Goal: Book appointment/travel/reservation

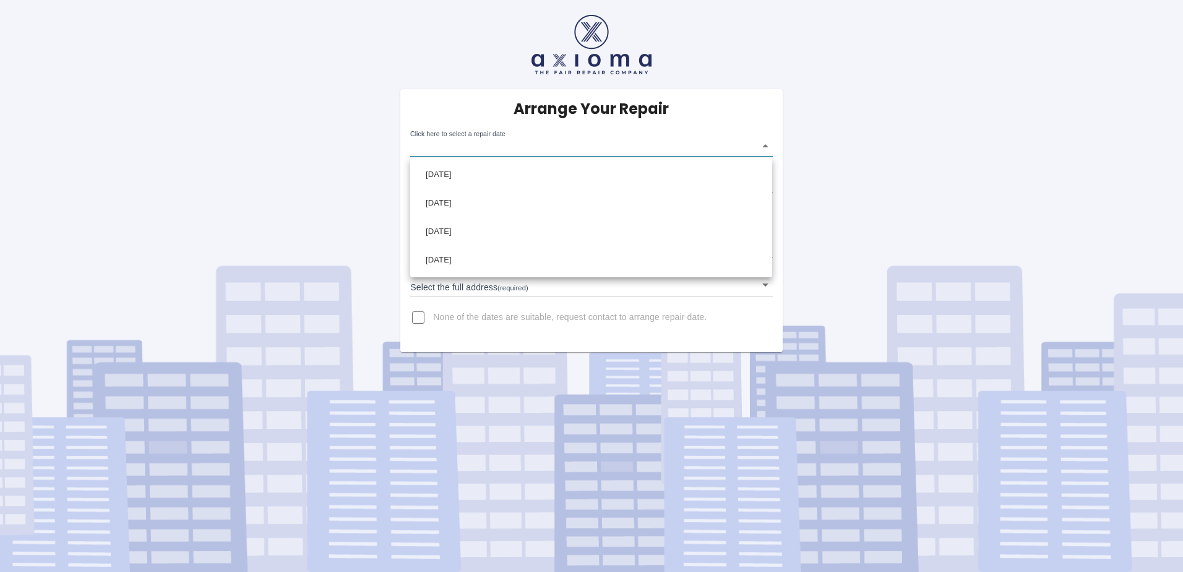
click at [765, 147] on div at bounding box center [591, 286] width 1183 height 572
click at [765, 147] on body "Arrange Your Repair Click here to select a repair date ​ Phone Number   * [PHON…" at bounding box center [591, 286] width 1183 height 572
click at [683, 335] on div at bounding box center [591, 286] width 1183 height 572
click at [698, 294] on body "Arrange Your Repair Click here to select a repair date ​ Phone Number   * (0796…" at bounding box center [591, 286] width 1183 height 572
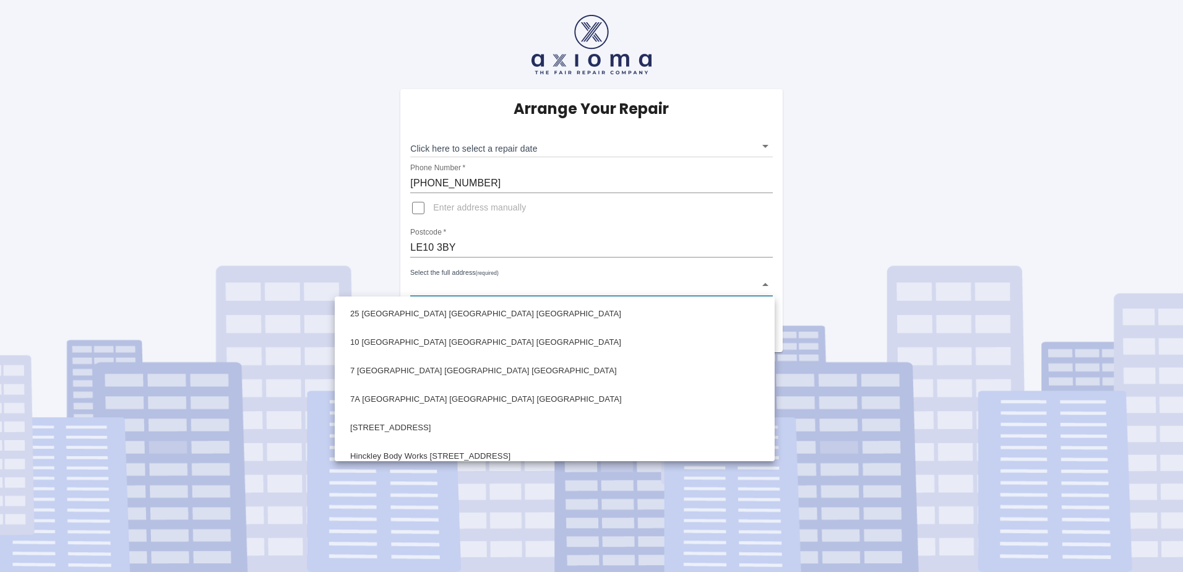
click at [706, 287] on div at bounding box center [591, 286] width 1183 height 572
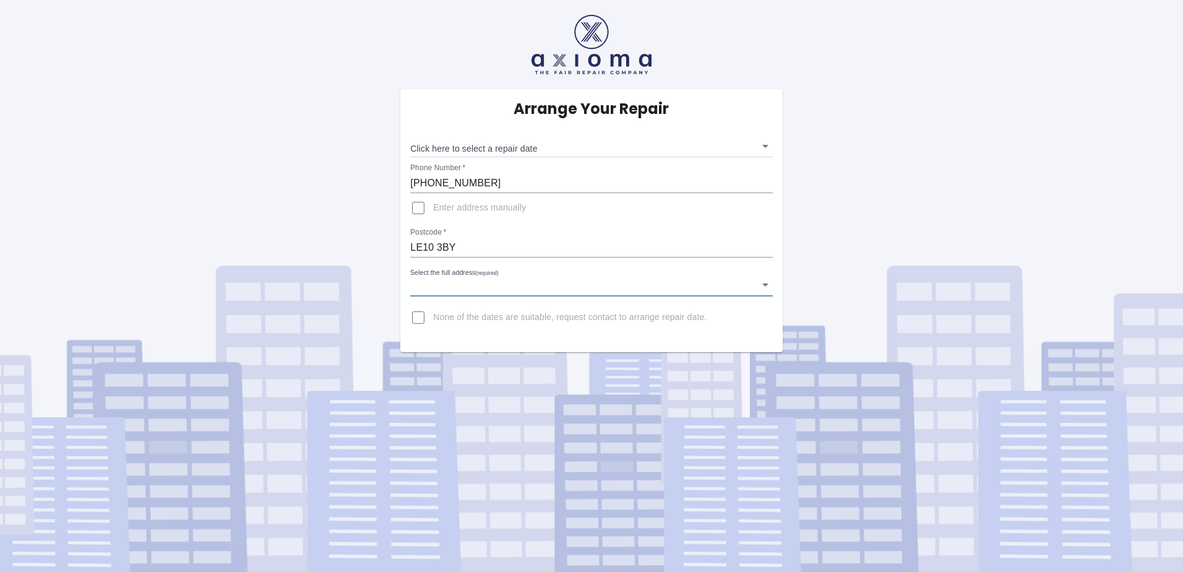
click at [706, 287] on body "Arrange Your Repair Click here to select a repair date ​ Phone Number   * (0796…" at bounding box center [591, 286] width 1183 height 572
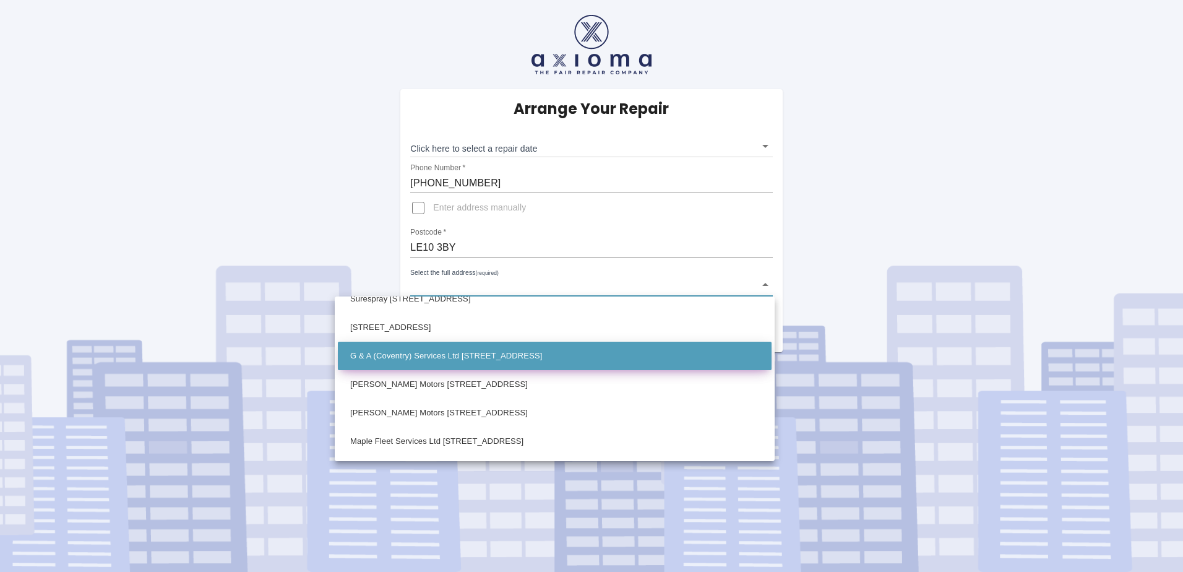
scroll to position [247, 0]
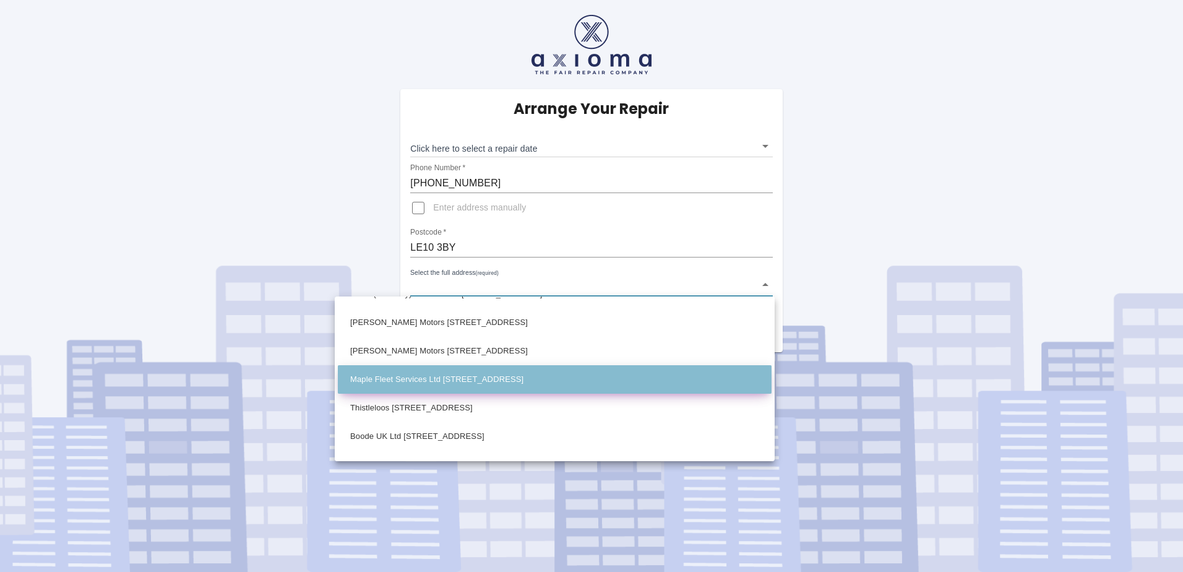
click at [610, 384] on li "Maple Fleet Services Ltd Unit 5 Hinckley Business Park, Dodwells Bridge Industr…" at bounding box center [555, 379] width 434 height 28
type input "Maple Fleet Services Ltd Unit 5 Hinckley Business Park, Dodwells Bridge Industr…"
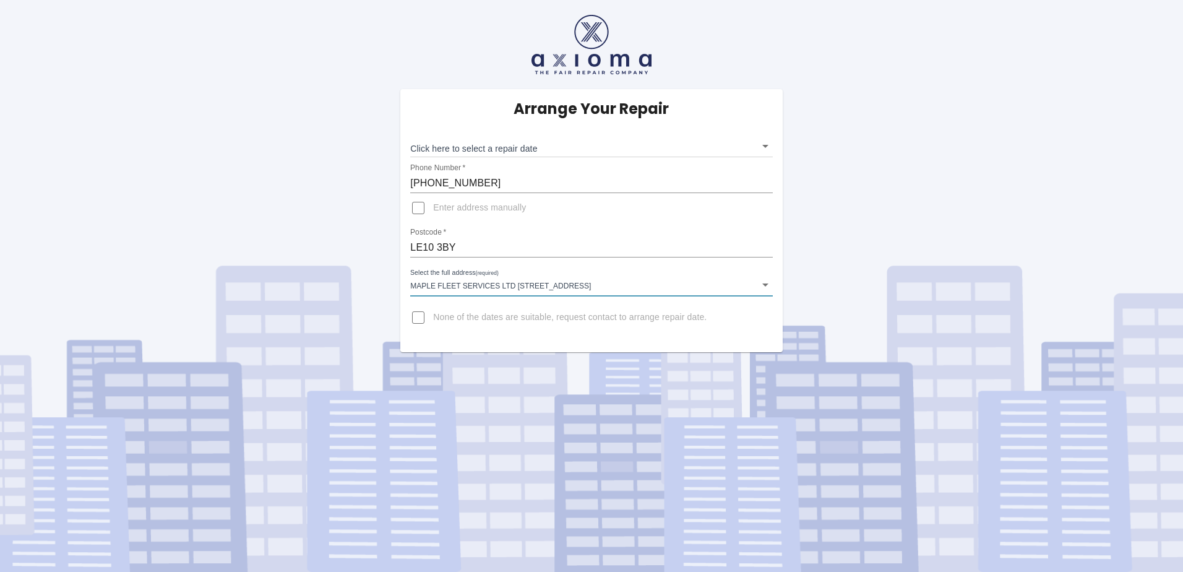
click at [570, 228] on div "Postcode   * LE10 3BY" at bounding box center [591, 243] width 362 height 30
drag, startPoint x: 531, startPoint y: 189, endPoint x: 520, endPoint y: 184, distance: 12.2
click at [531, 189] on input "(0796) 9413162" at bounding box center [591, 183] width 362 height 20
click at [456, 256] on input "LE10 3BY" at bounding box center [591, 248] width 362 height 20
click at [459, 277] on body "Arrange Your Repair Click here to select a repair date ​ Phone Number   * (0796…" at bounding box center [591, 286] width 1183 height 572
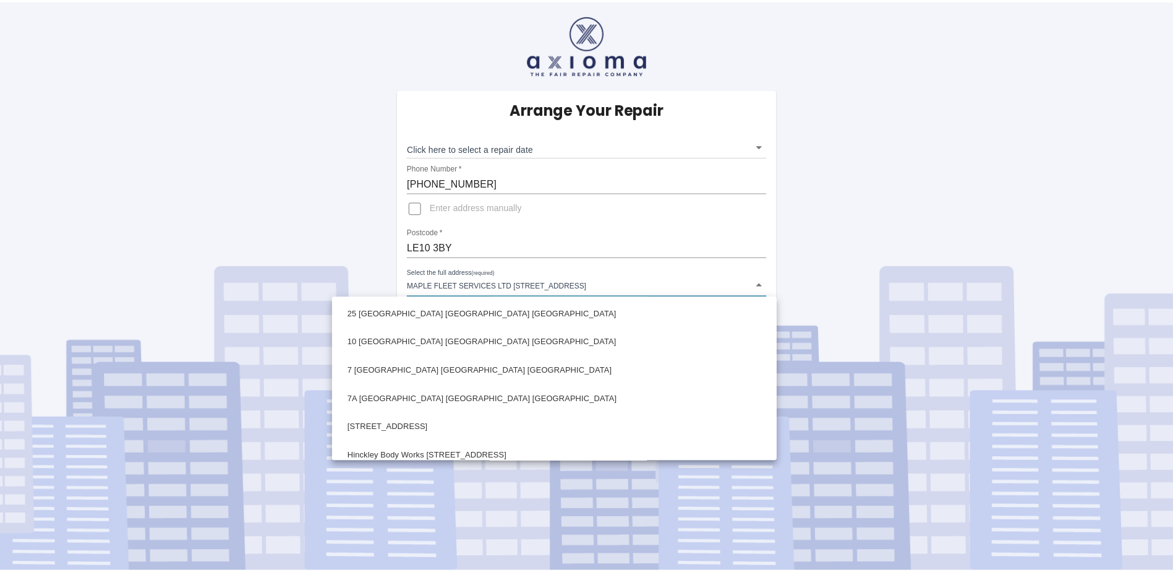
scroll to position [248, 0]
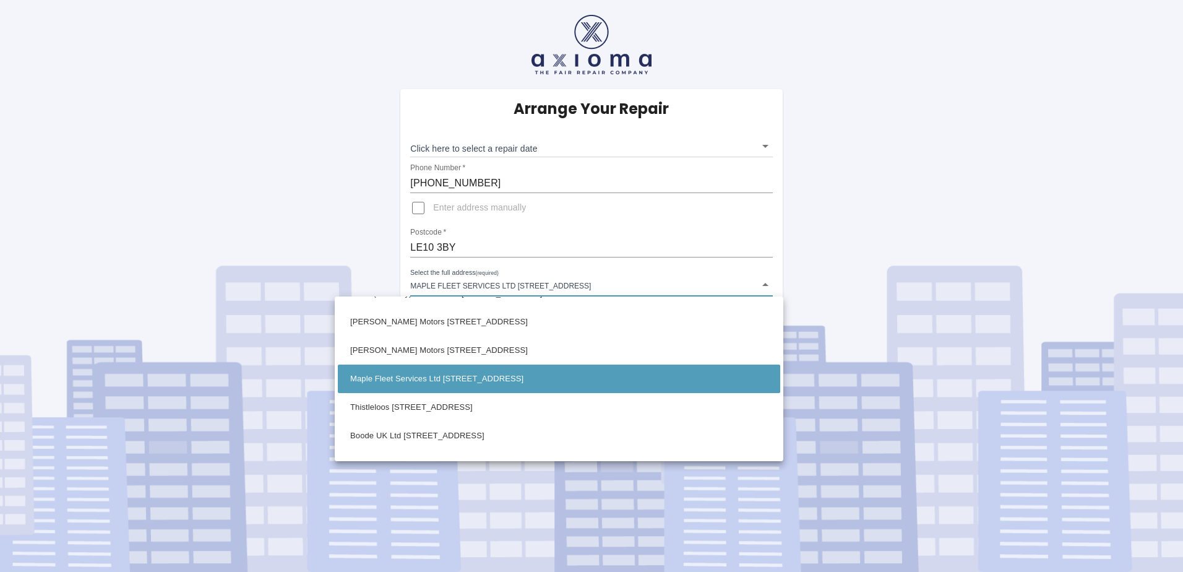
click at [468, 163] on div at bounding box center [591, 286] width 1183 height 572
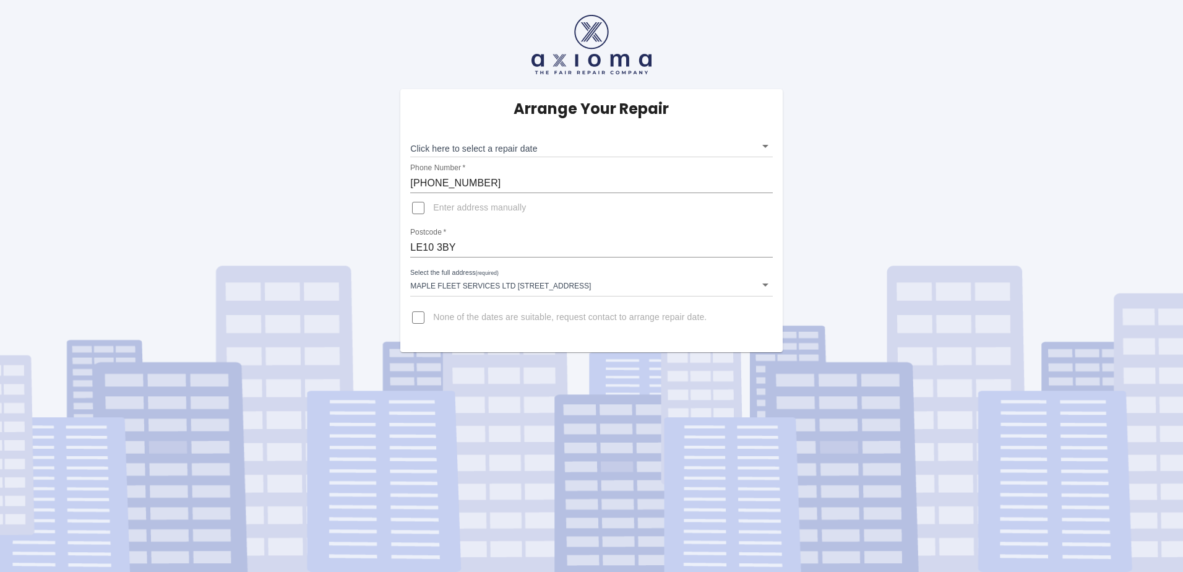
click at [469, 147] on body "Arrange Your Repair Click here to select a repair date ​ Phone Number   * (0796…" at bounding box center [591, 286] width 1183 height 572
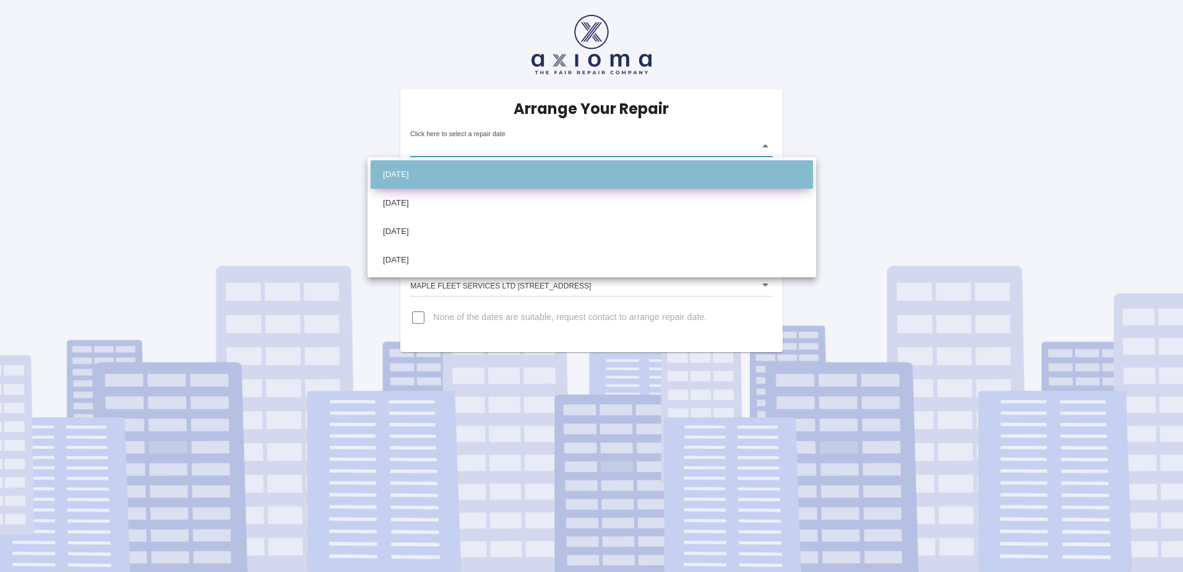
click at [466, 174] on li "Tue Aug 19 2025" at bounding box center [591, 174] width 442 height 28
type input "2025-08-19T00:00:00.000Z"
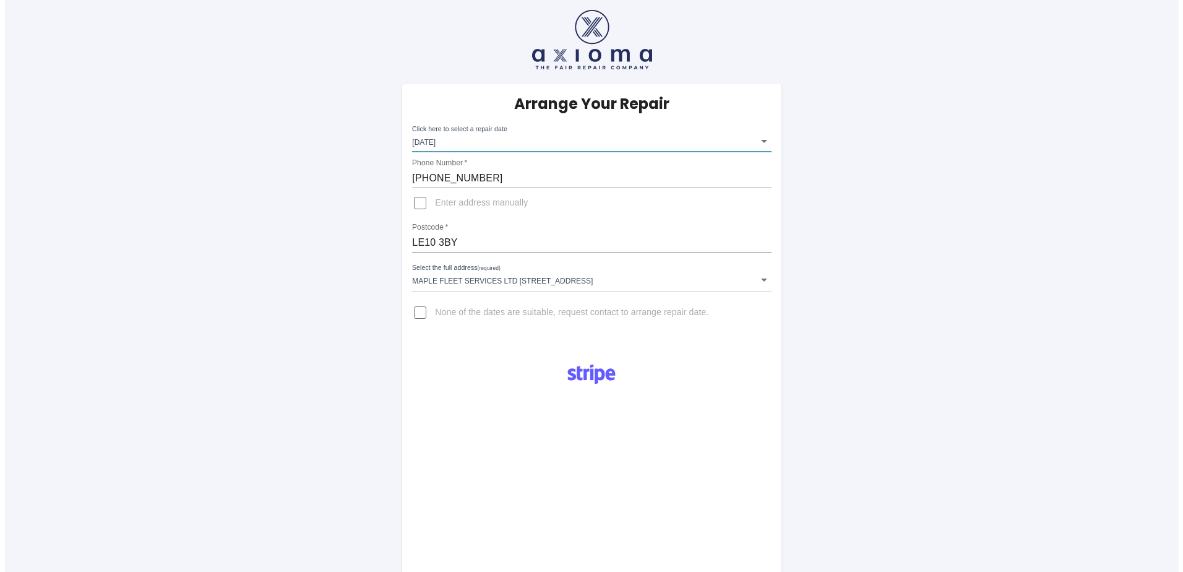
scroll to position [0, 0]
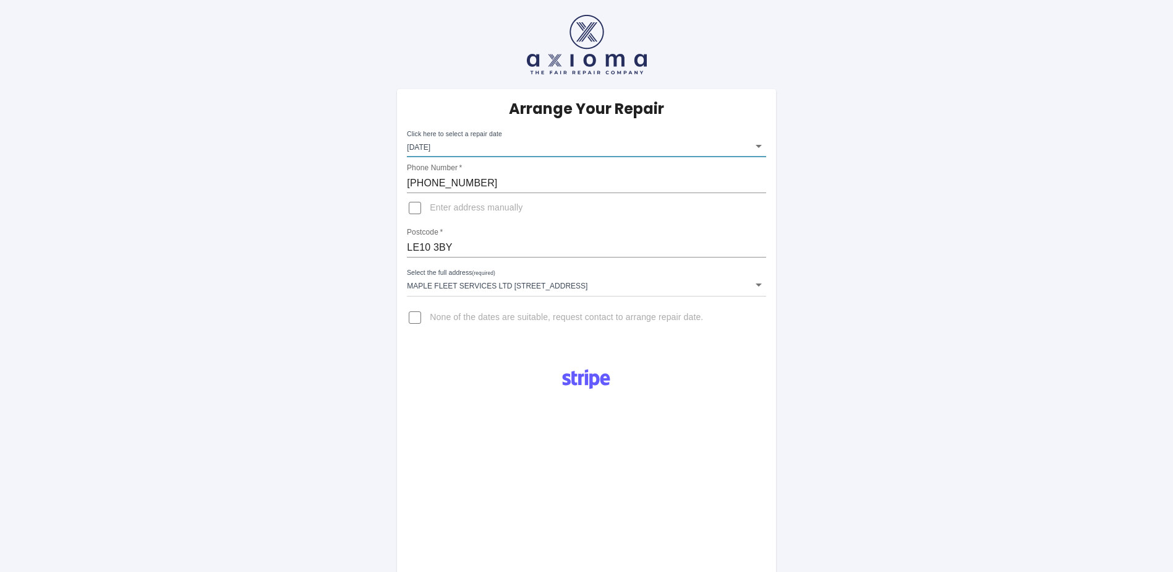
click at [742, 282] on body "Arrange Your Repair Click here to select a repair date Tue Aug 19 2025 2025-08-…" at bounding box center [586, 444] width 1173 height 888
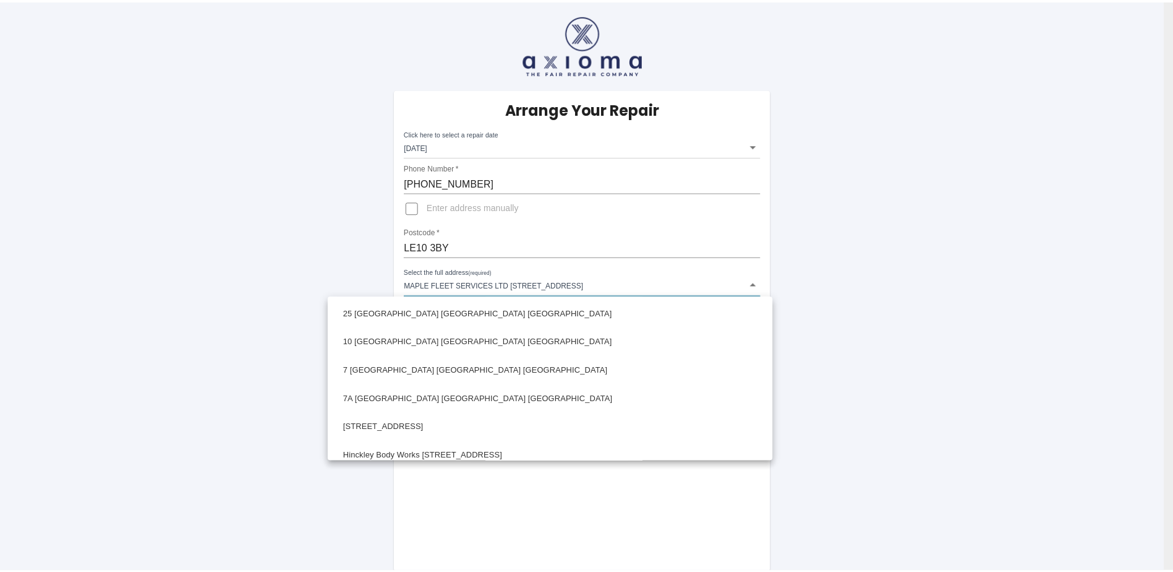
scroll to position [248, 0]
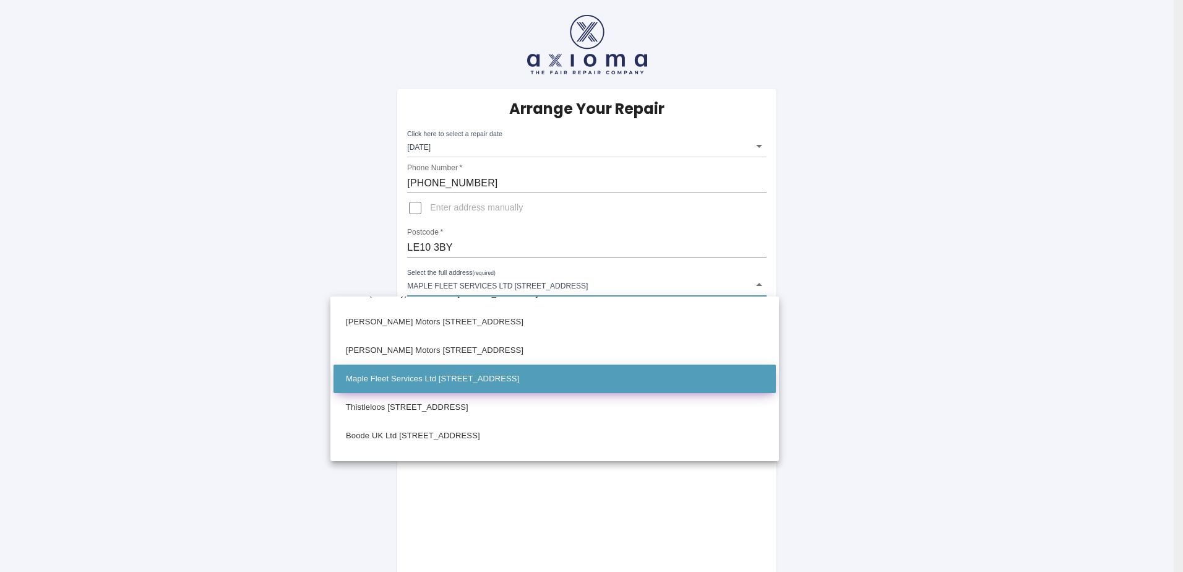
click at [538, 370] on li "Maple Fleet Services Ltd Unit 5 Hinckley Business Park, Dodwells Bridge Industr…" at bounding box center [554, 378] width 442 height 28
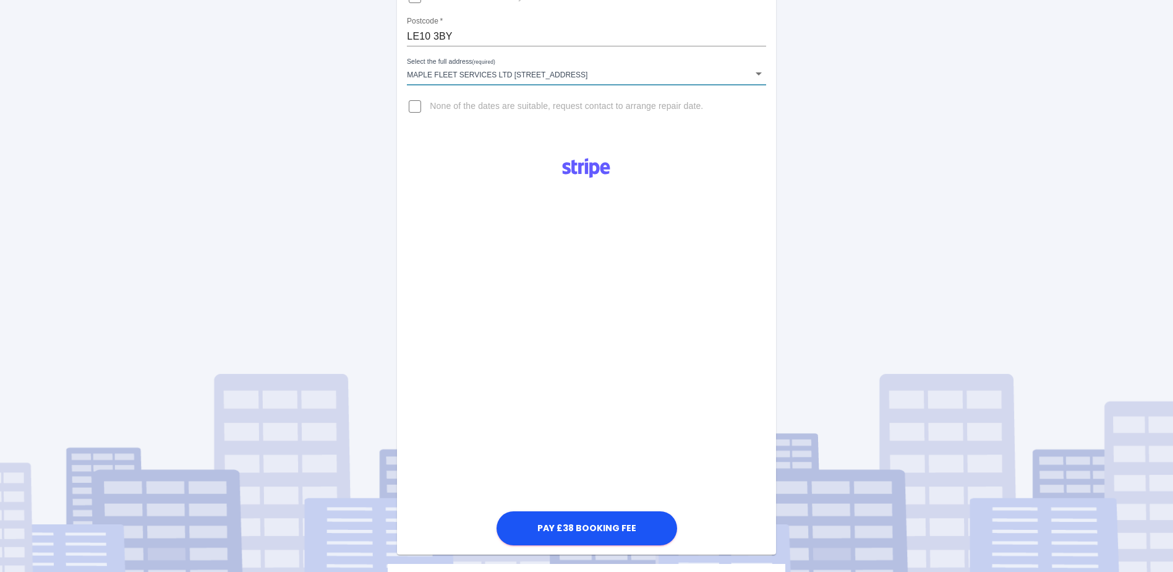
scroll to position [124, 0]
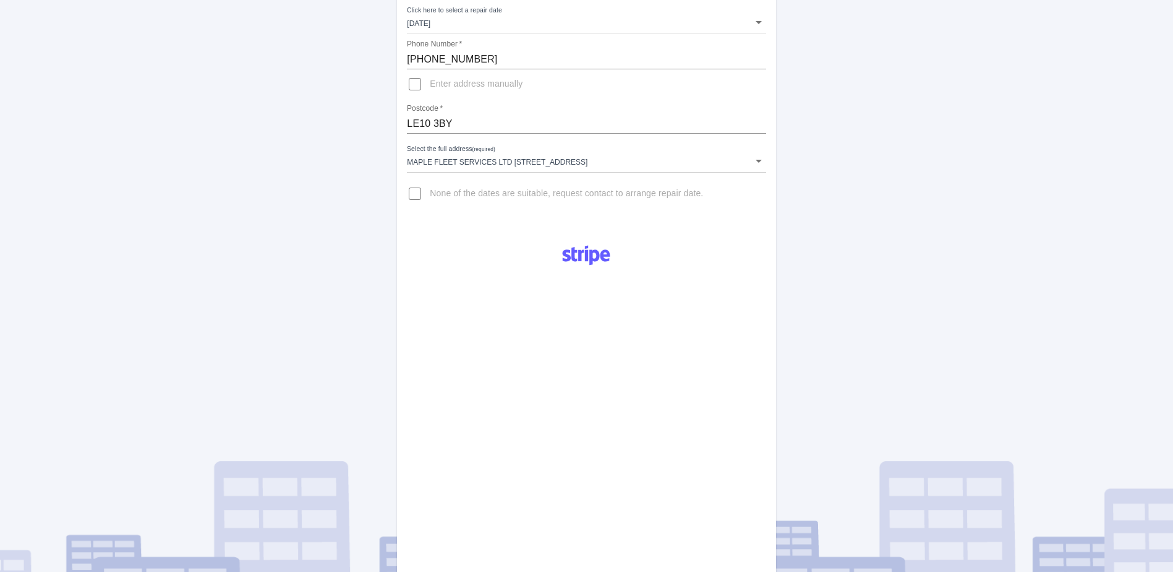
click at [561, 113] on div "Postcode   * LE10 3BY" at bounding box center [586, 119] width 359 height 30
drag, startPoint x: 445, startPoint y: 113, endPoint x: 413, endPoint y: 124, distance: 34.2
click at [407, 121] on div "Postcode   * LE10 3BY" at bounding box center [586, 119] width 359 height 30
click at [410, 124] on input "LE10 3BY" at bounding box center [586, 124] width 359 height 20
drag, startPoint x: 409, startPoint y: 124, endPoint x: 349, endPoint y: 122, distance: 60.0
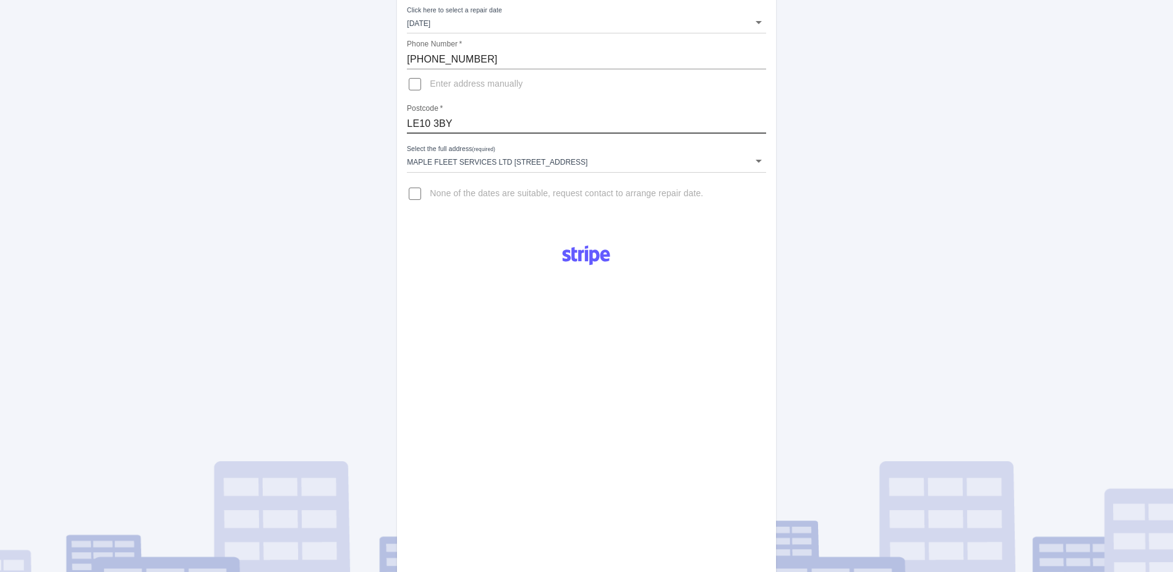
click at [349, 122] on div "Arrange Your Repair Click here to select a repair date Tue Aug 19 2025 2025-08-…" at bounding box center [587, 320] width 1192 height 888
click at [483, 53] on input "(0796) 9413162" at bounding box center [586, 59] width 359 height 20
drag, startPoint x: 498, startPoint y: 56, endPoint x: 327, endPoint y: 59, distance: 170.7
click at [327, 59] on div "Arrange Your Repair Click here to select a repair date Tue Aug 19 2025 2025-08-…" at bounding box center [587, 320] width 1192 height 888
click at [469, 109] on div "Postcode   * LE10 3BY" at bounding box center [586, 119] width 359 height 30
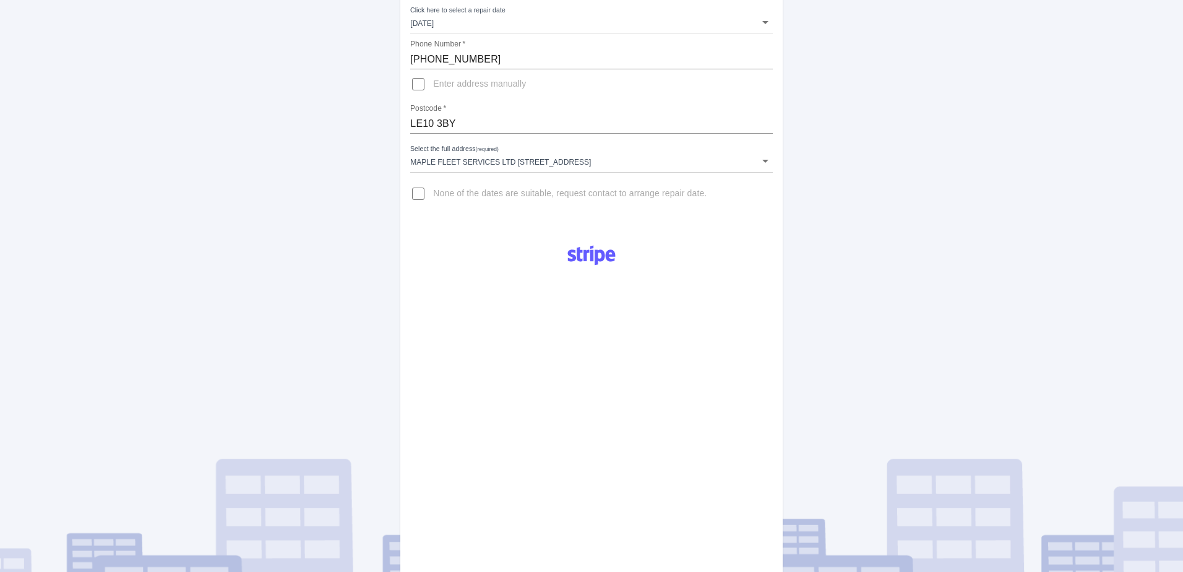
click at [486, 26] on body "Arrange Your Repair Click here to select a repair date Tue Aug 19 2025 2025-08-…" at bounding box center [591, 320] width 1183 height 888
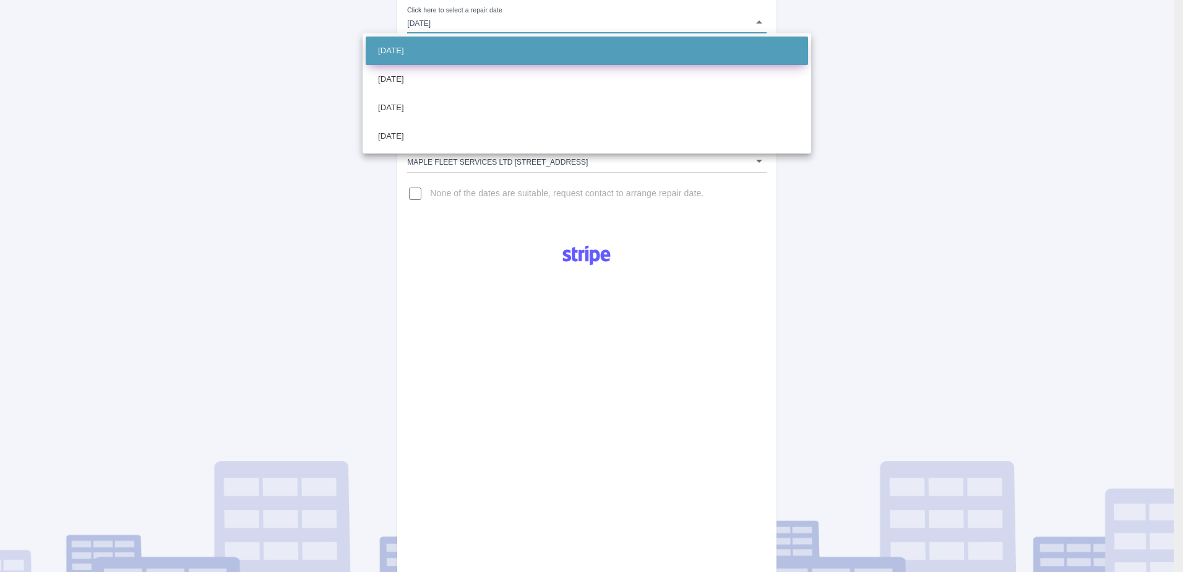
click at [461, 54] on li "Tue Aug 19 2025" at bounding box center [587, 50] width 442 height 28
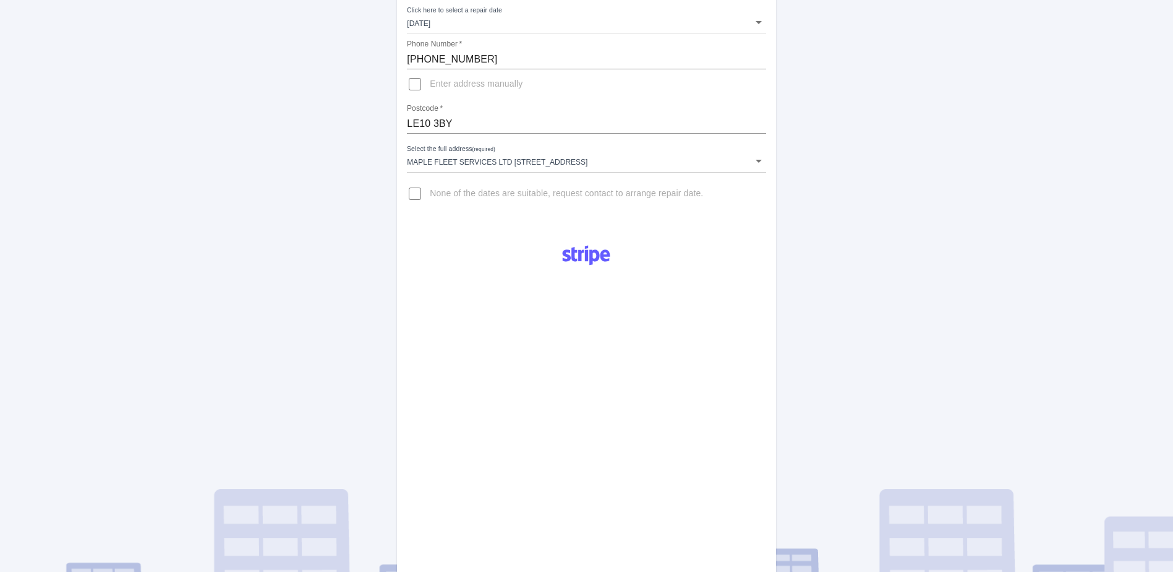
click at [696, 476] on div "Pay £38 Booking Fee Your postal code is invalid." at bounding box center [586, 448] width 379 height 429
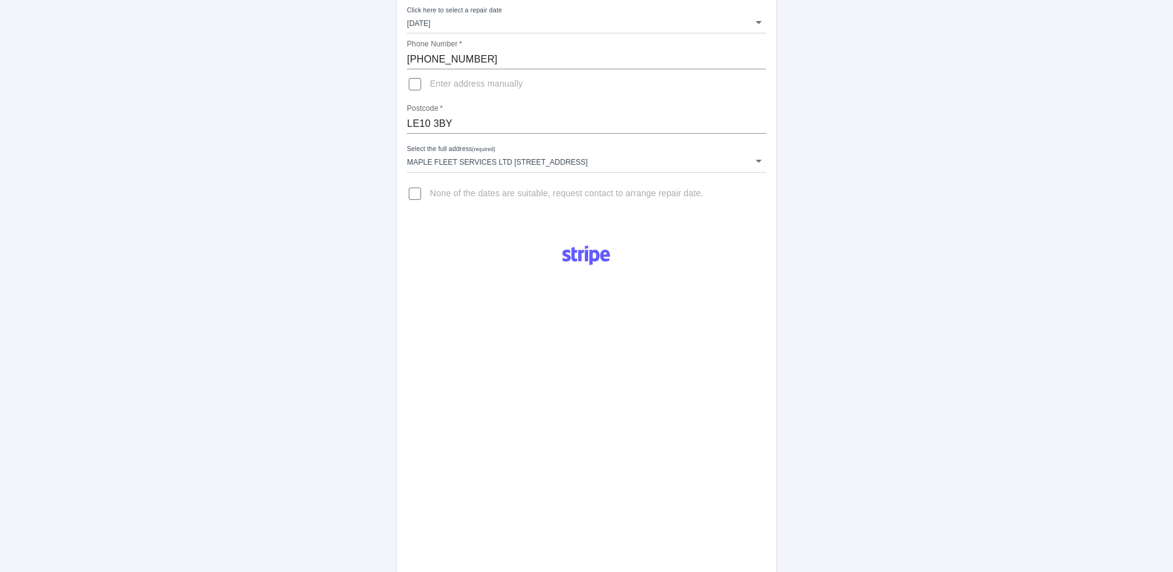
scroll to position [512, 0]
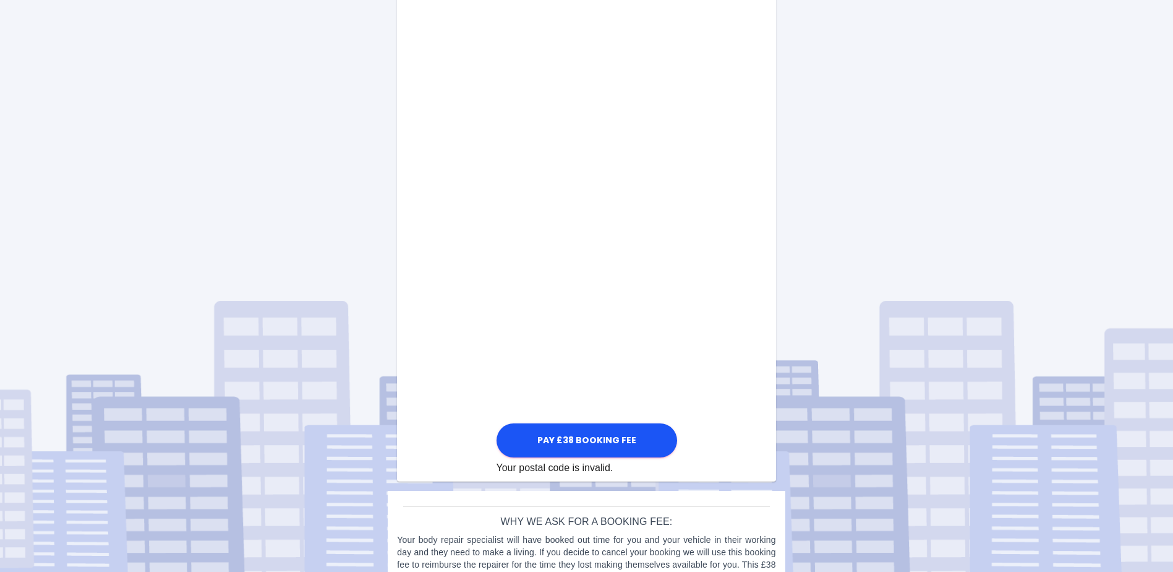
click at [715, 280] on div "Pay £38 Booking Fee Your postal code is invalid." at bounding box center [586, 160] width 379 height 629
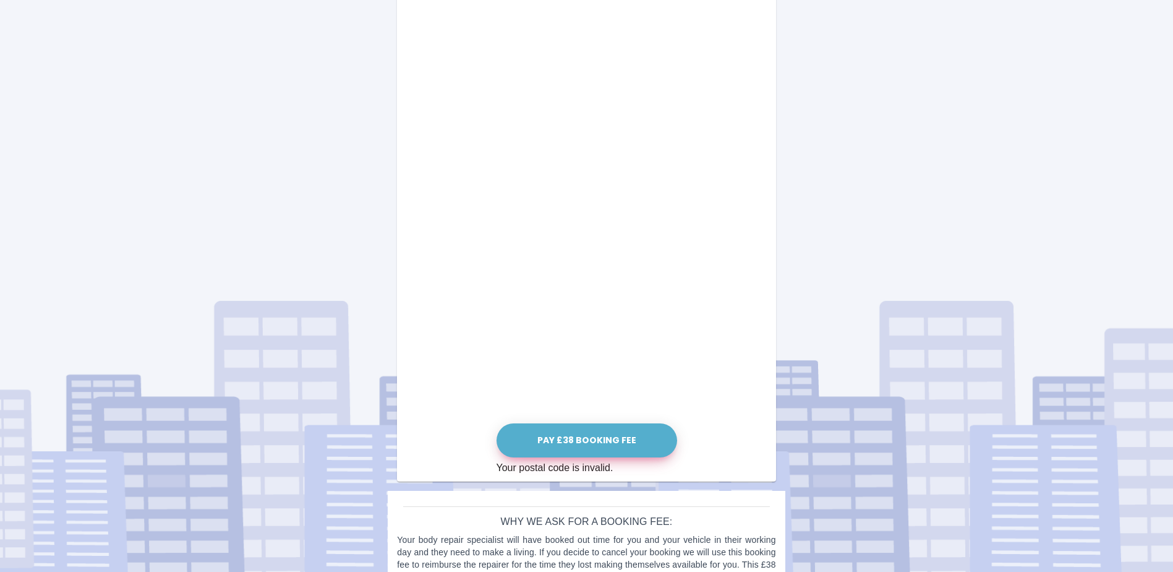
click at [633, 441] on button "Pay £38 Booking Fee" at bounding box center [587, 440] width 181 height 34
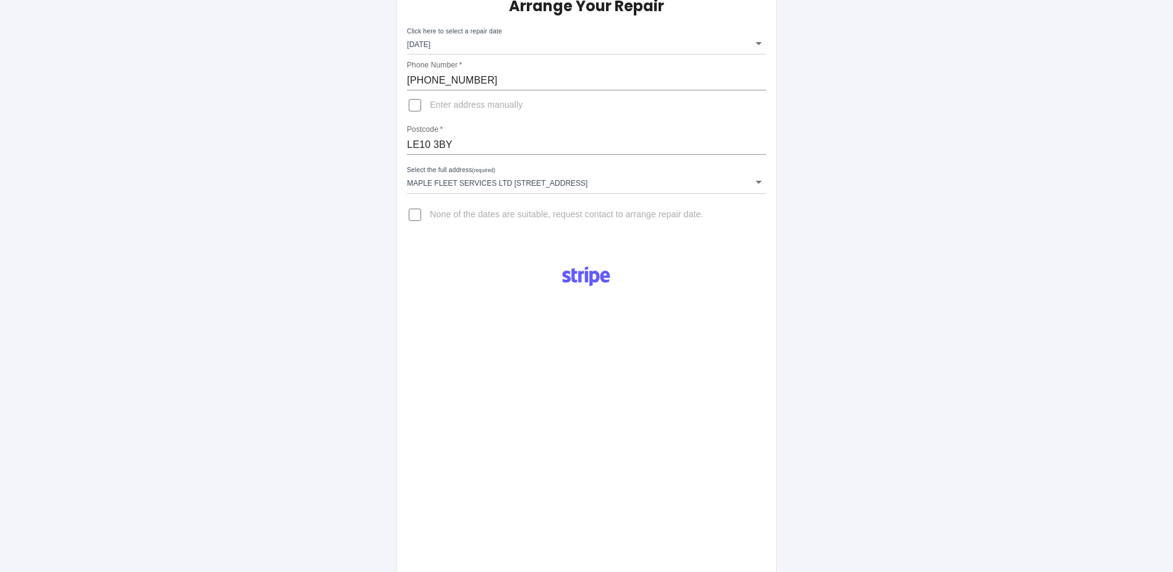
scroll to position [79, 0]
